Goal: Navigation & Orientation: Find specific page/section

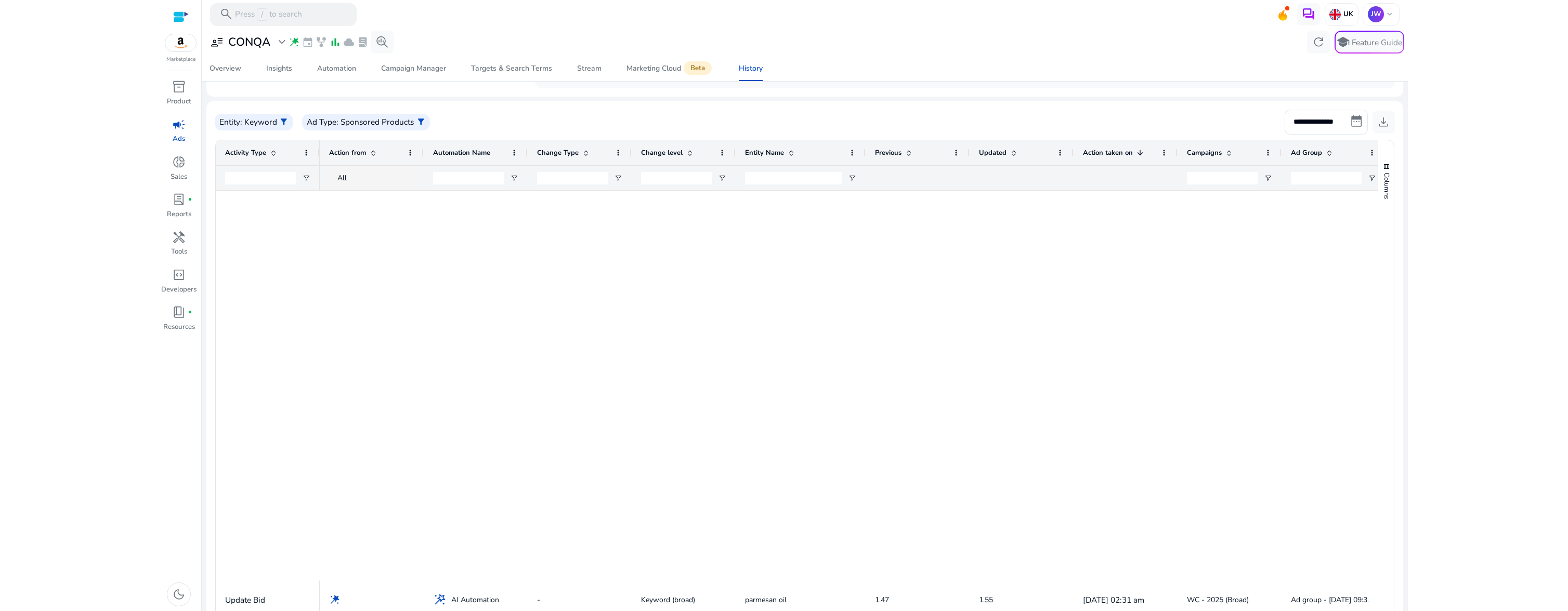
scroll to position [807, 0]
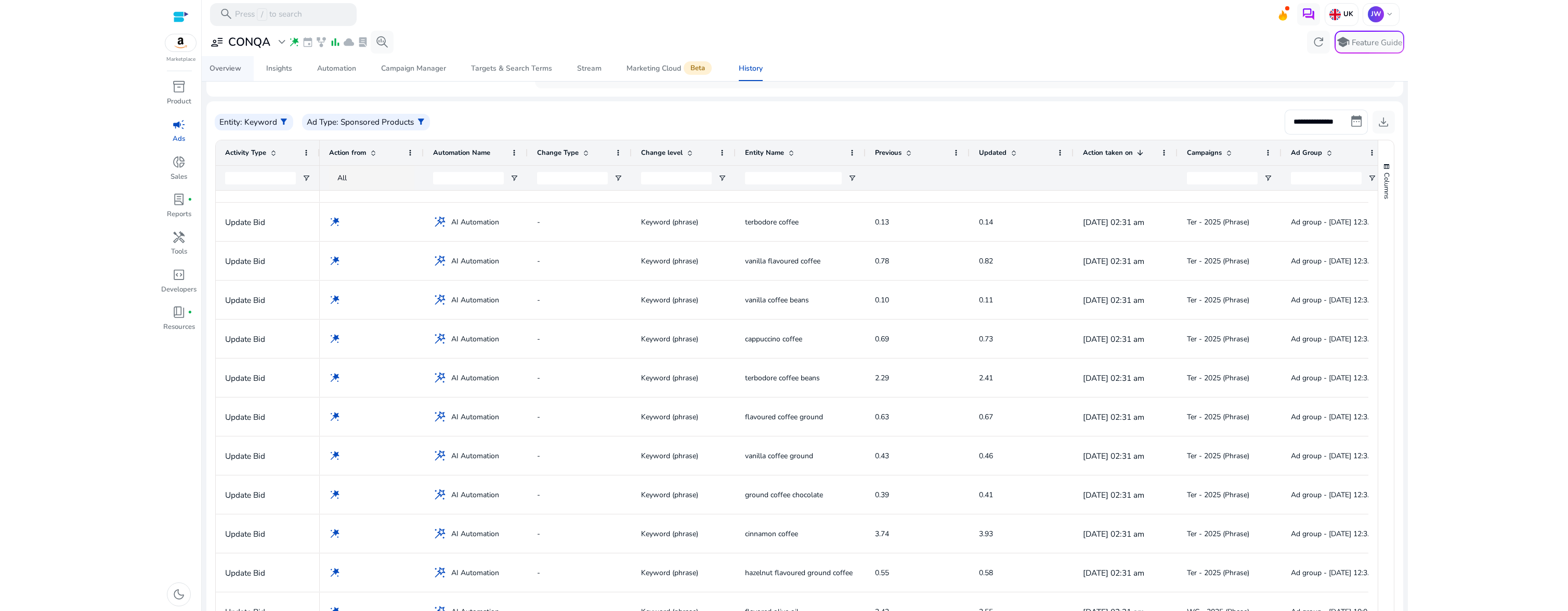
click at [238, 71] on div "Overview" at bounding box center [225, 69] width 32 height 7
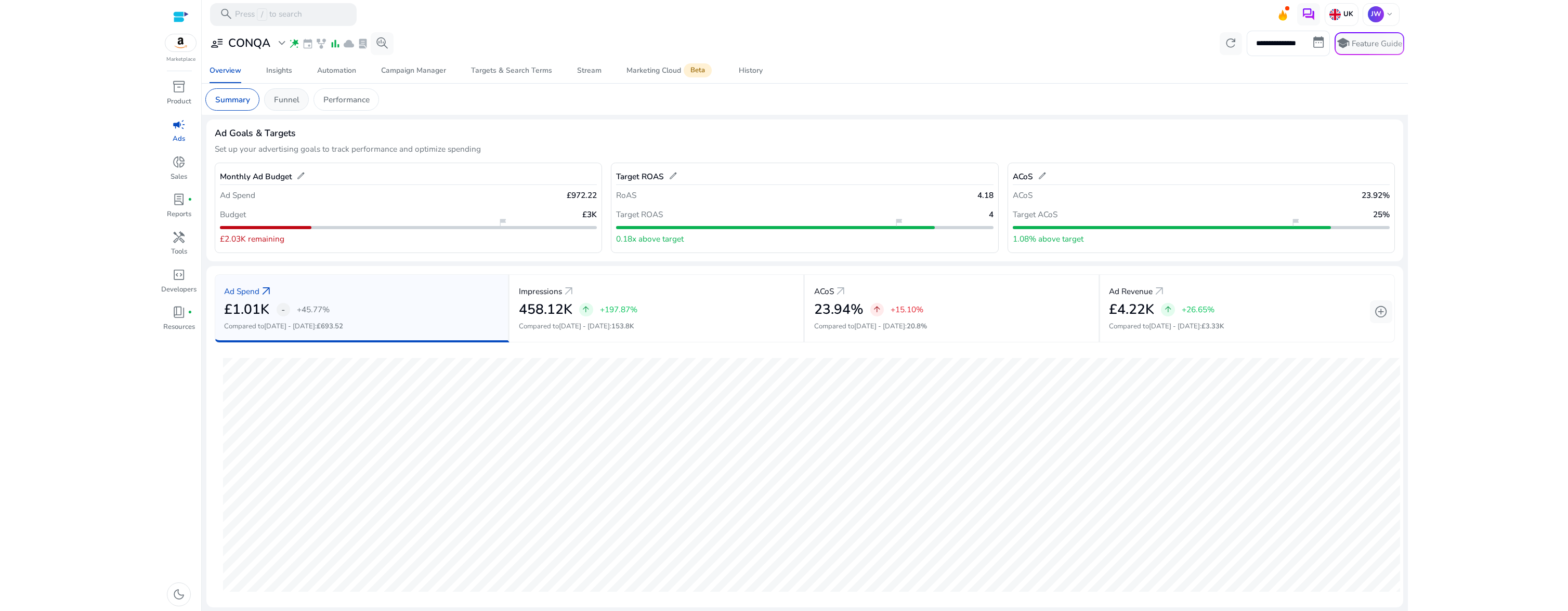
click at [284, 90] on div "Funnel" at bounding box center [286, 99] width 44 height 23
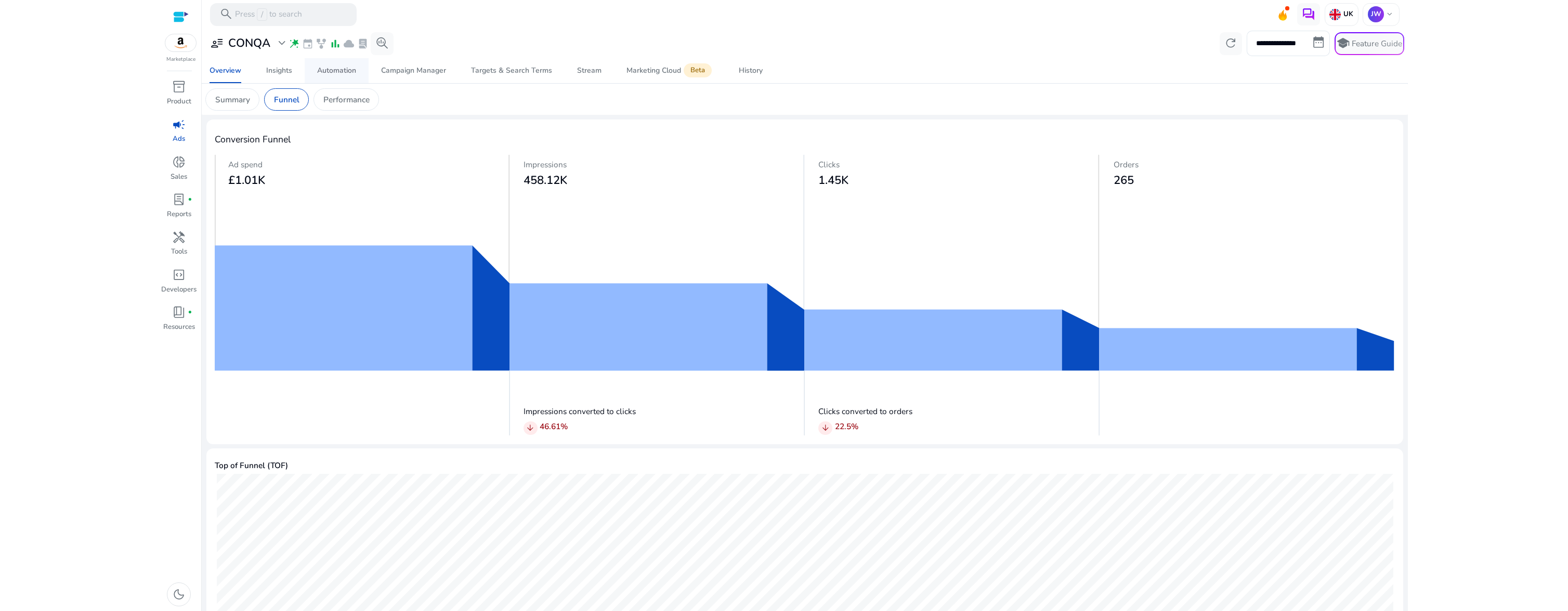
click at [336, 74] on div "Automation" at bounding box center [337, 71] width 39 height 7
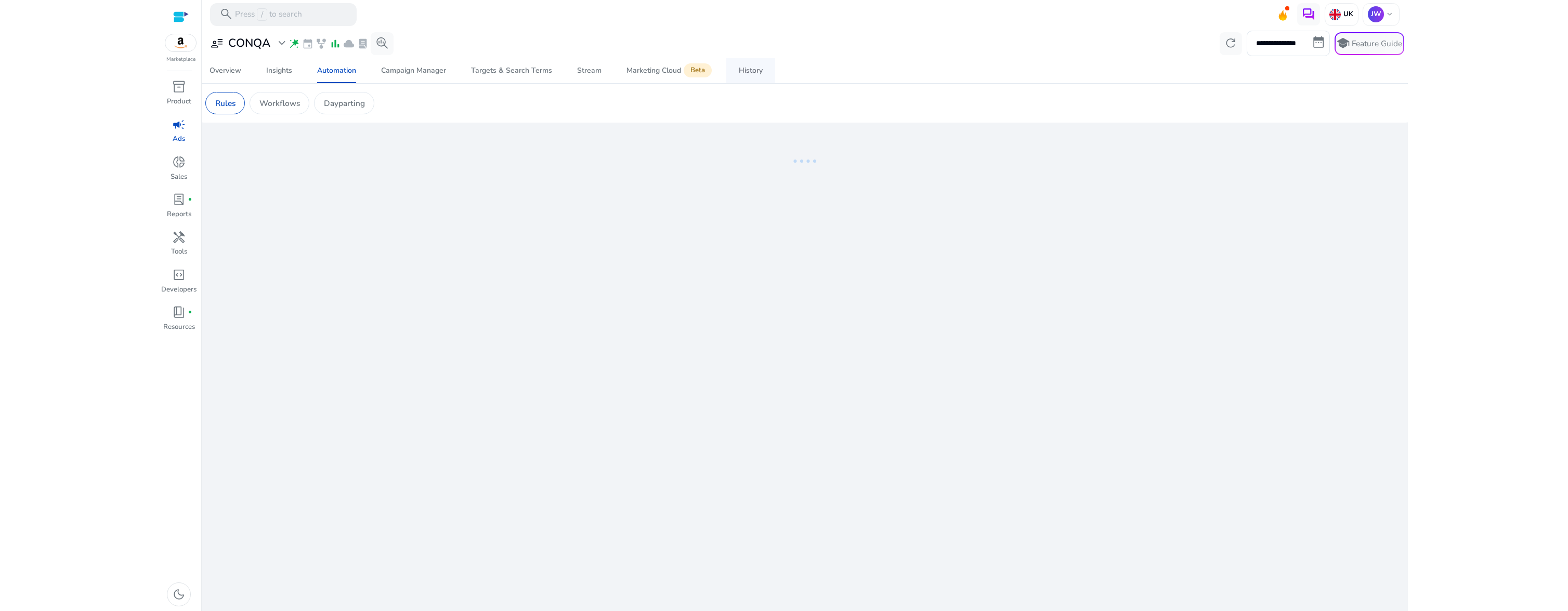
click at [751, 72] on div "History" at bounding box center [751, 71] width 24 height 7
